Goal: Find specific page/section: Find specific page/section

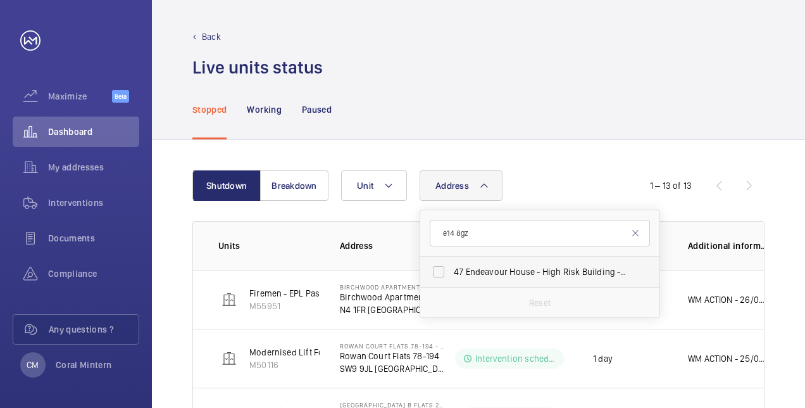
type input "e14 8gz"
click at [496, 273] on span "[STREET_ADDRESS]" at bounding box center [541, 271] width 174 height 13
click at [451, 273] on input "[STREET_ADDRESS]" at bounding box center [438, 271] width 25 height 25
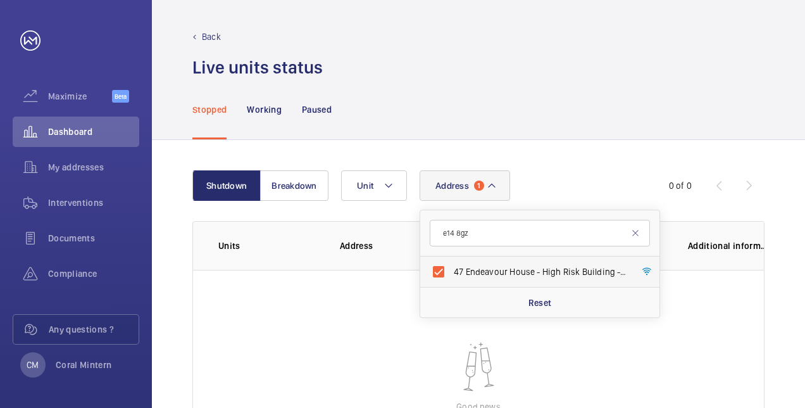
drag, startPoint x: 539, startPoint y: 267, endPoint x: 526, endPoint y: 242, distance: 27.5
click at [539, 267] on span "[STREET_ADDRESS]" at bounding box center [541, 271] width 174 height 13
click at [451, 267] on input "[STREET_ADDRESS]" at bounding box center [438, 271] width 25 height 25
checkbox input "false"
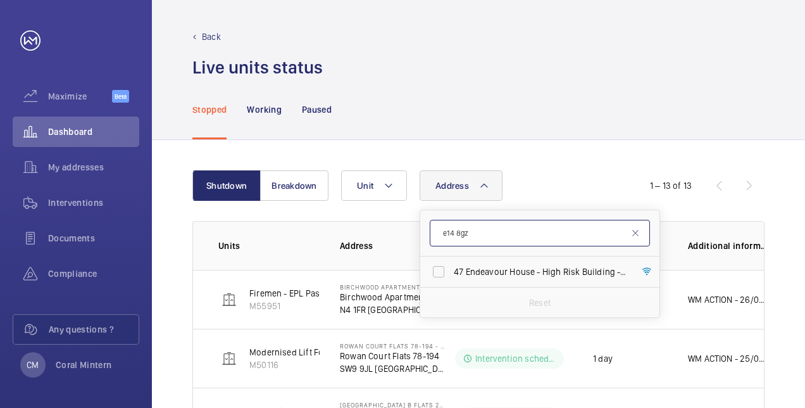
drag, startPoint x: 511, startPoint y: 223, endPoint x: 440, endPoint y: 229, distance: 71.1
click at [440, 229] on input "e14 8gz" at bounding box center [540, 233] width 220 height 27
type input "watersreach"
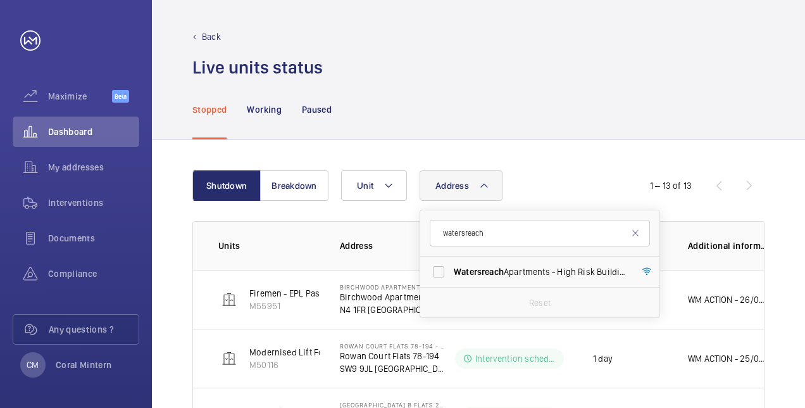
click at [557, 267] on span "Watersreach Apartments - High Risk Building - [GEOGRAPHIC_DATA]" at bounding box center [541, 271] width 174 height 13
click at [451, 267] on input "Watersreach Apartments - High Risk Building - [GEOGRAPHIC_DATA]" at bounding box center [438, 271] width 25 height 25
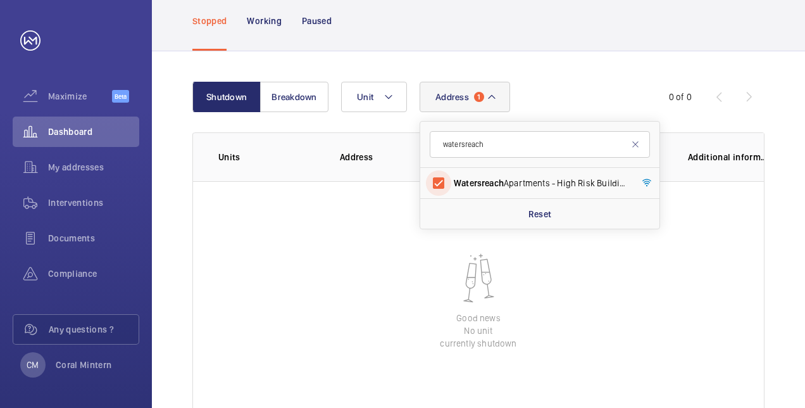
scroll to position [70, 0]
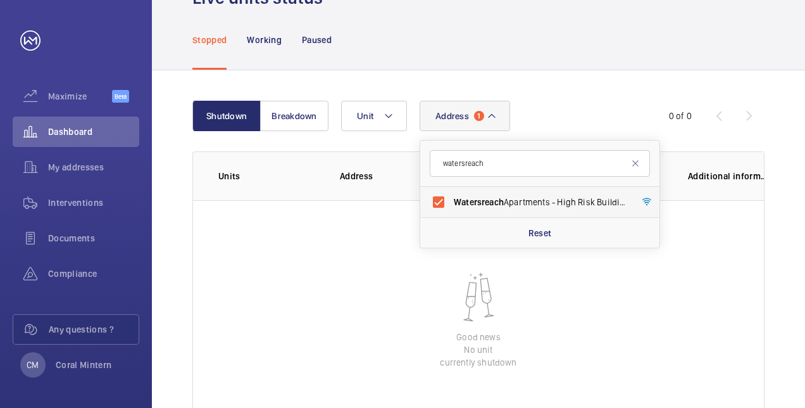
click at [522, 192] on label "Watersreach Apartments - High Risk Building - [GEOGRAPHIC_DATA]" at bounding box center [530, 202] width 220 height 30
click at [451, 192] on input "Watersreach Apartments - High Risk Building - [GEOGRAPHIC_DATA]" at bounding box center [438, 201] width 25 height 25
checkbox input "false"
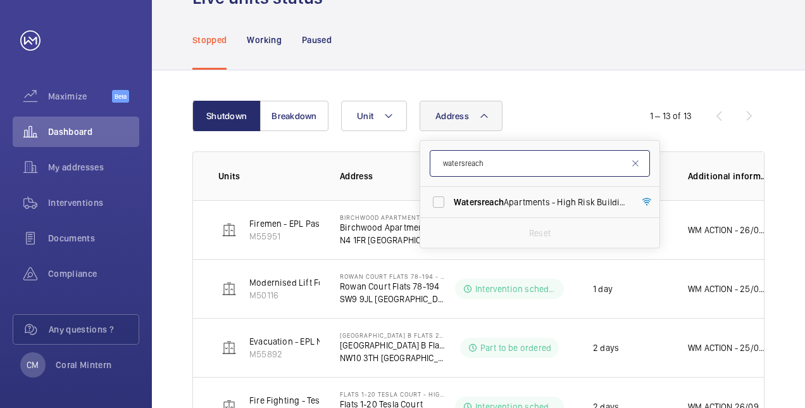
click at [440, 154] on input "watersreach" at bounding box center [540, 163] width 220 height 27
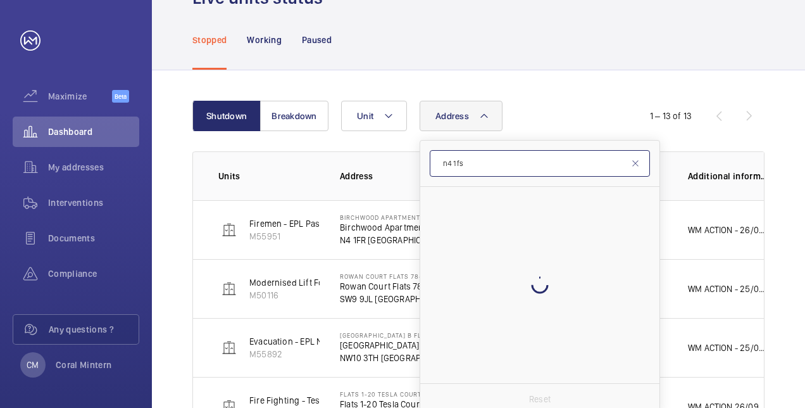
type input "n4 1fs"
click at [534, 200] on div at bounding box center [539, 285] width 239 height 196
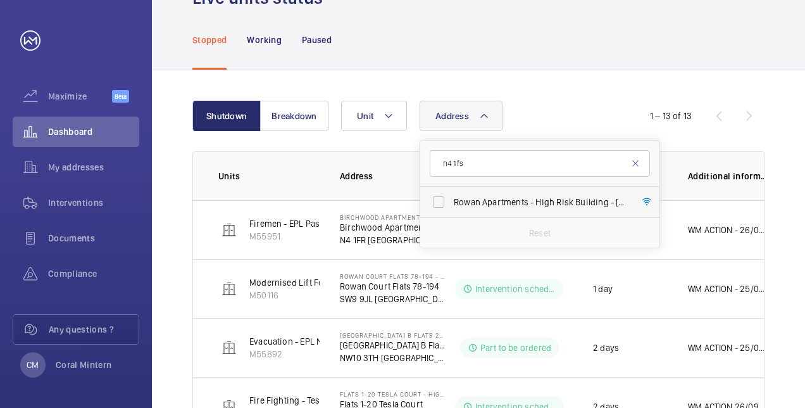
click at [541, 206] on span "Rowan Apartments - High Risk Building - [GEOGRAPHIC_DATA] 1FS" at bounding box center [541, 202] width 174 height 13
click at [451, 206] on input "Rowan Apartments - High Risk Building - [GEOGRAPHIC_DATA] 1FS" at bounding box center [438, 201] width 25 height 25
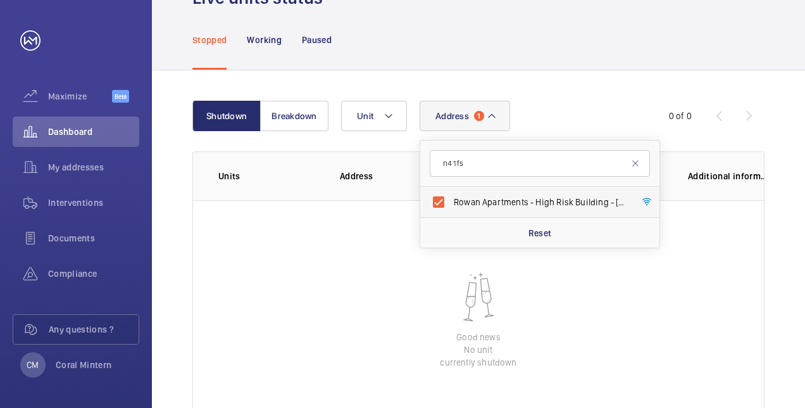
click at [486, 189] on label "Rowan Apartments - High Risk Building - [GEOGRAPHIC_DATA] 1FS" at bounding box center [530, 202] width 220 height 30
click at [451, 189] on input "Rowan Apartments - High Risk Building - [GEOGRAPHIC_DATA] 1FS" at bounding box center [438, 201] width 25 height 25
checkbox input "false"
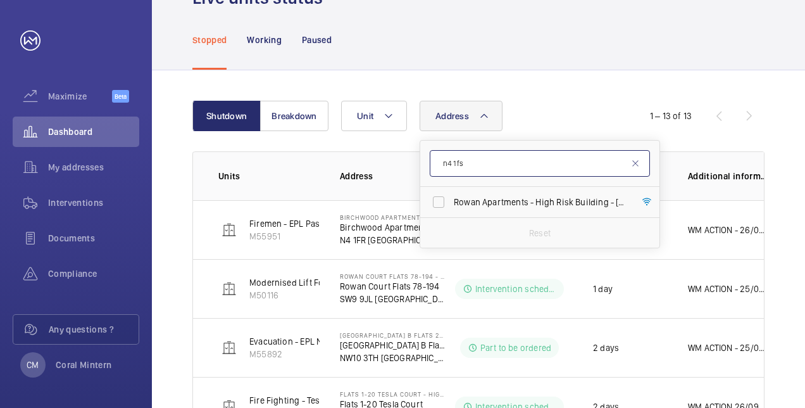
drag, startPoint x: 484, startPoint y: 161, endPoint x: 462, endPoint y: 159, distance: 21.7
click at [462, 159] on input "n4 1fs" at bounding box center [540, 163] width 220 height 27
type input "n4 1ju"
click at [507, 194] on label "Hornbeam - High Risk Building - [GEOGRAPHIC_DATA]" at bounding box center [530, 202] width 220 height 30
click at [451, 194] on input "Hornbeam - High Risk Building - [GEOGRAPHIC_DATA]" at bounding box center [438, 201] width 25 height 25
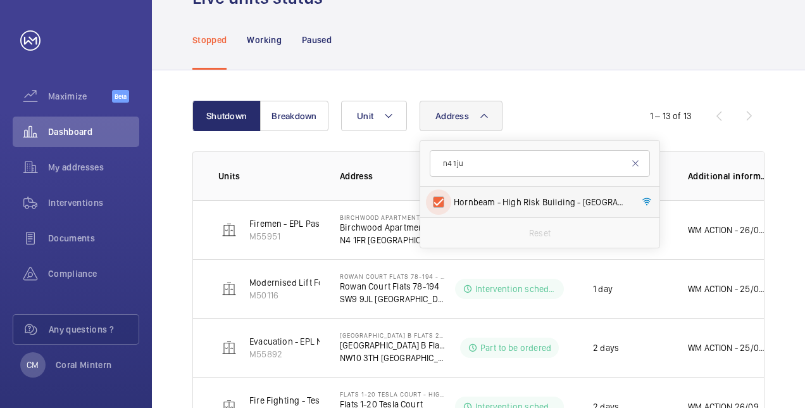
checkbox input "true"
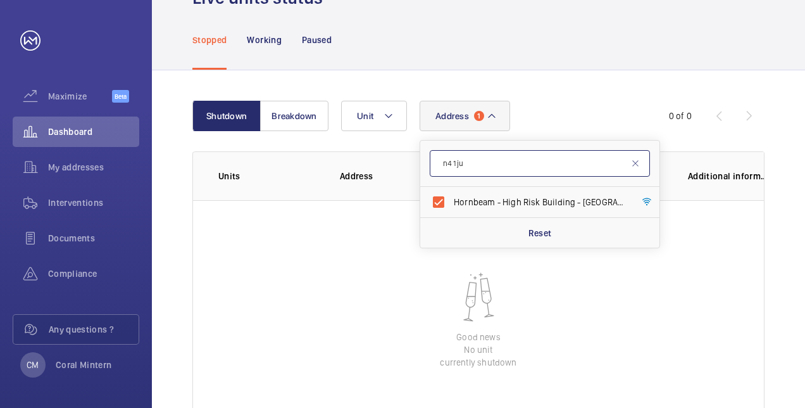
drag, startPoint x: 500, startPoint y: 169, endPoint x: 426, endPoint y: 165, distance: 74.2
click at [426, 165] on form "n4 1ju" at bounding box center [539, 164] width 239 height 46
type input "maplewood"
click at [500, 196] on span "Maplewood Apartments - High Risk Building - [GEOGRAPHIC_DATA]" at bounding box center [541, 202] width 174 height 13
click at [451, 196] on input "Maplewood Apartments - High Risk Building - [GEOGRAPHIC_DATA]" at bounding box center [438, 201] width 25 height 25
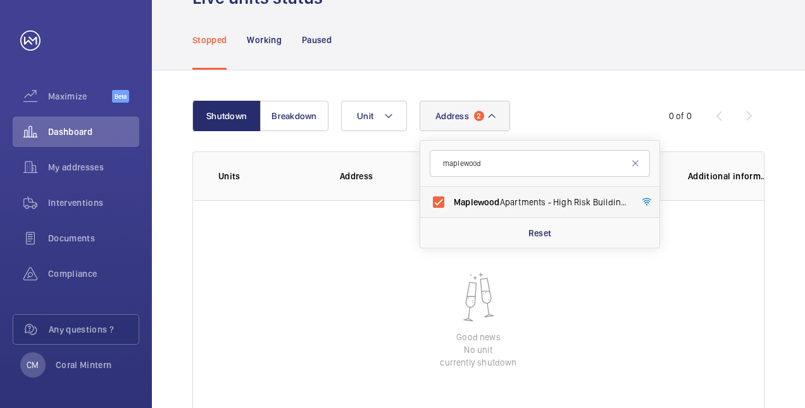
click at [533, 189] on label "Maplewood Apartments - High Risk Building - [GEOGRAPHIC_DATA]" at bounding box center [530, 202] width 220 height 30
click at [451, 189] on input "Maplewood Apartments - High Risk Building - [GEOGRAPHIC_DATA]" at bounding box center [438, 201] width 25 height 25
checkbox input "false"
drag, startPoint x: 488, startPoint y: 153, endPoint x: 443, endPoint y: 154, distance: 45.6
click at [443, 154] on input "maplewood" at bounding box center [540, 163] width 220 height 27
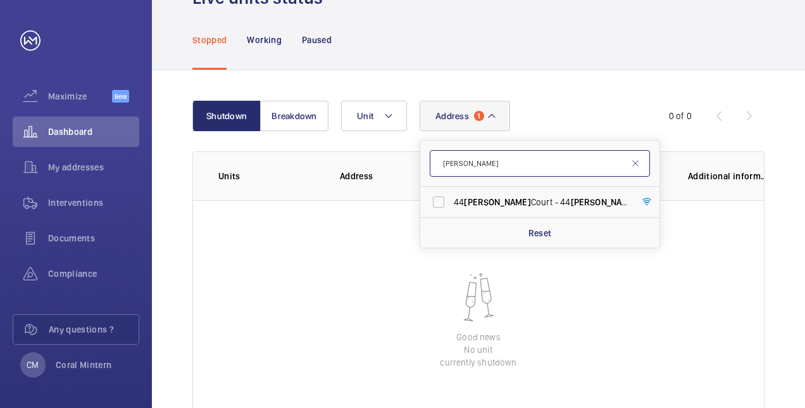
type input "[PERSON_NAME]"
click at [571, 201] on span "[PERSON_NAME]" at bounding box center [604, 202] width 66 height 10
click at [451, 201] on input "[STREET_ADDRESS][PERSON_NAME][PERSON_NAME]" at bounding box center [438, 201] width 25 height 25
checkbox input "true"
drag, startPoint x: 496, startPoint y: 163, endPoint x: 441, endPoint y: 160, distance: 55.1
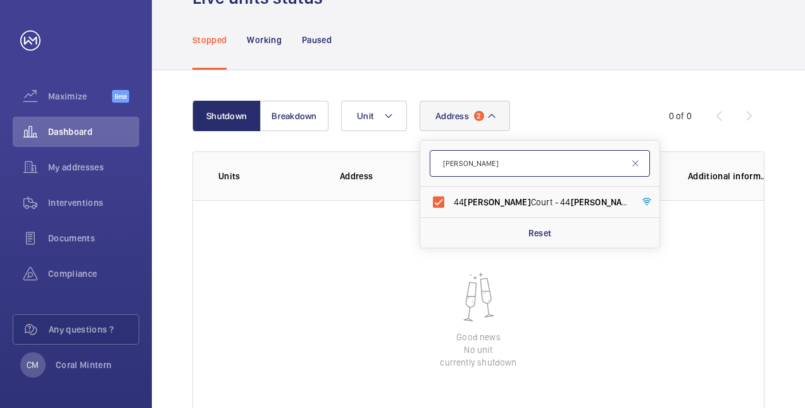
click at [441, 160] on input "[PERSON_NAME]" at bounding box center [540, 163] width 220 height 27
type input "w9 2by"
